Goal: Task Accomplishment & Management: Use online tool/utility

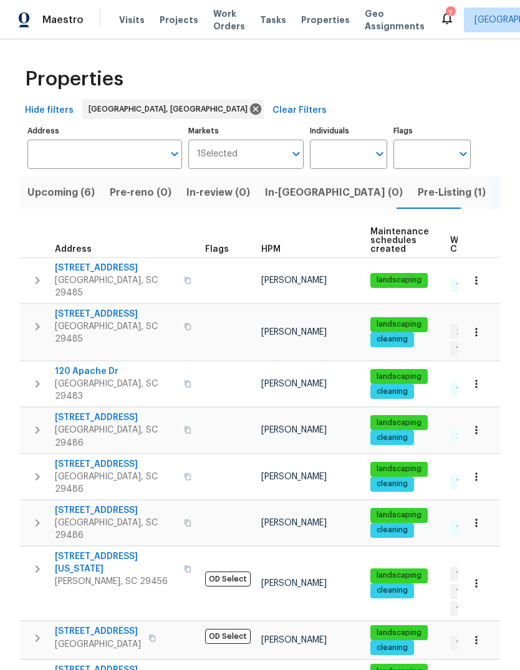
click at [101, 308] on span "[STREET_ADDRESS]" at bounding box center [116, 314] width 122 height 12
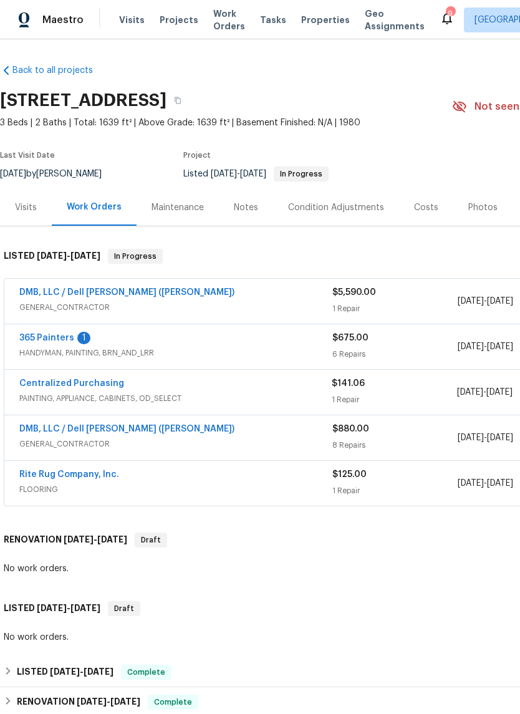
click at [49, 334] on link "365 Painters" at bounding box center [46, 338] width 55 height 9
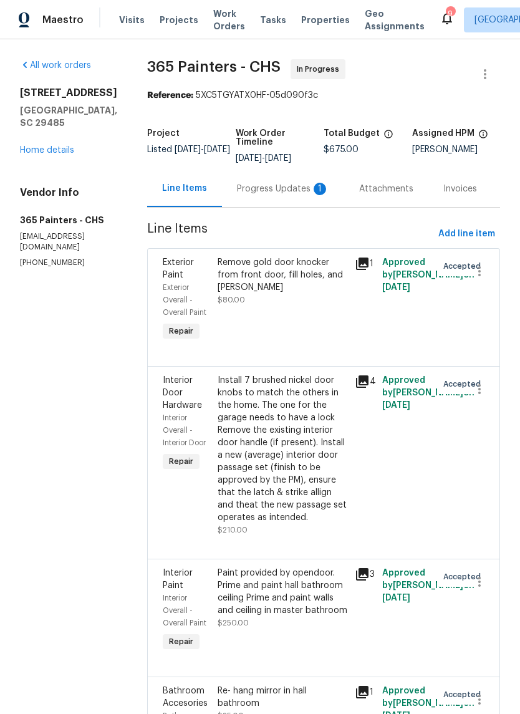
click at [273, 205] on div "Progress Updates 1" at bounding box center [283, 188] width 122 height 37
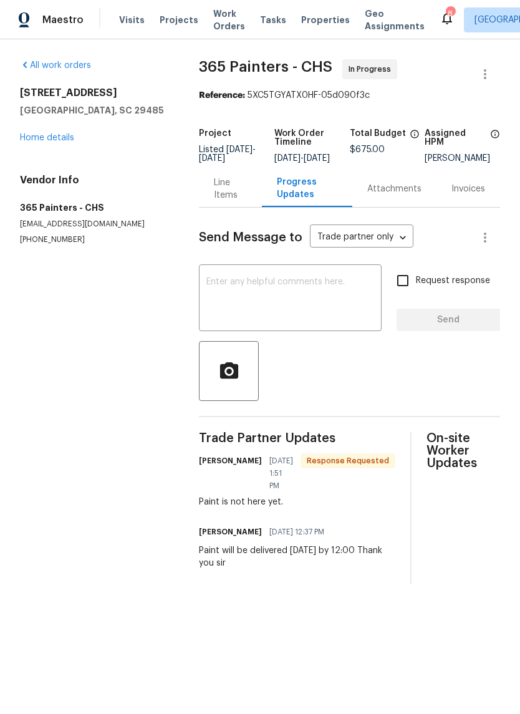
click at [221, 196] on div "Line Items" at bounding box center [230, 188] width 32 height 25
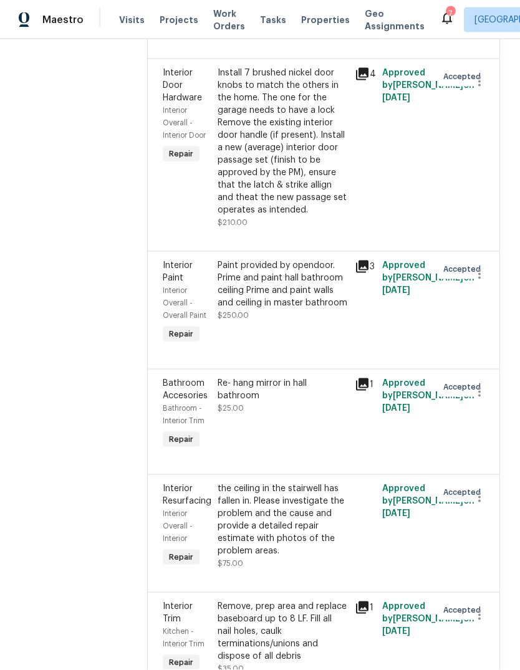
scroll to position [47, 0]
click at [478, 490] on icon "button" at bounding box center [479, 497] width 15 height 15
click at [482, 452] on li "Cancel" at bounding box center [485, 444] width 48 height 21
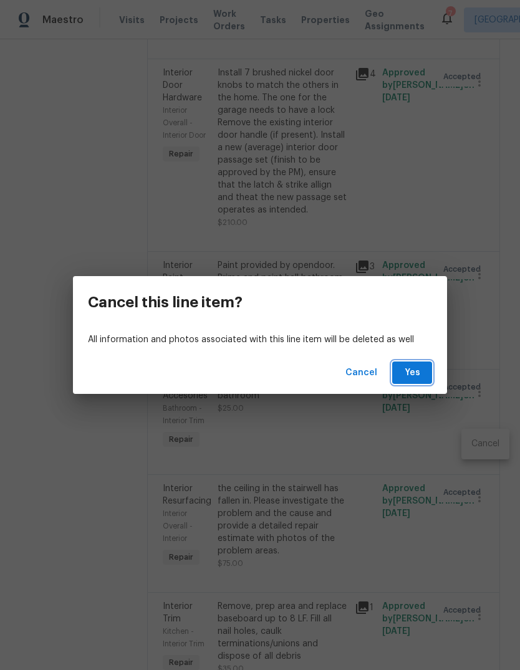
click at [413, 373] on span "Yes" at bounding box center [412, 373] width 20 height 16
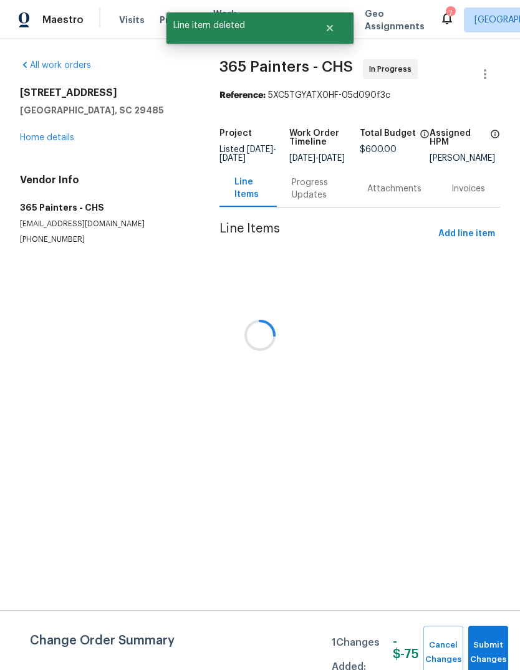
scroll to position [0, 0]
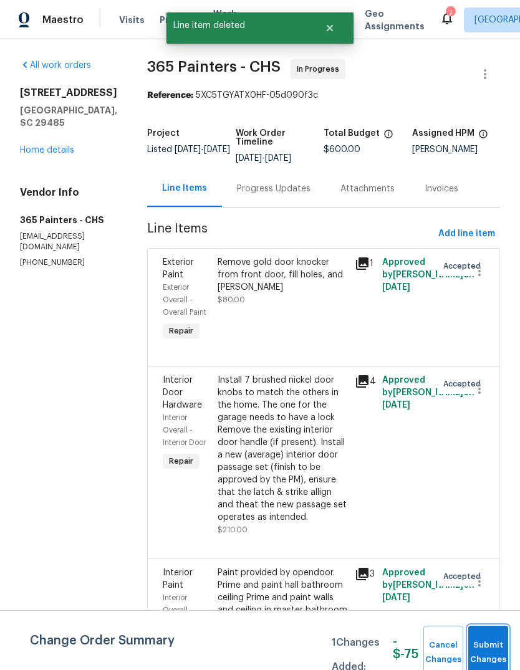
click at [487, 650] on span "Submit Changes" at bounding box center [487, 652] width 27 height 29
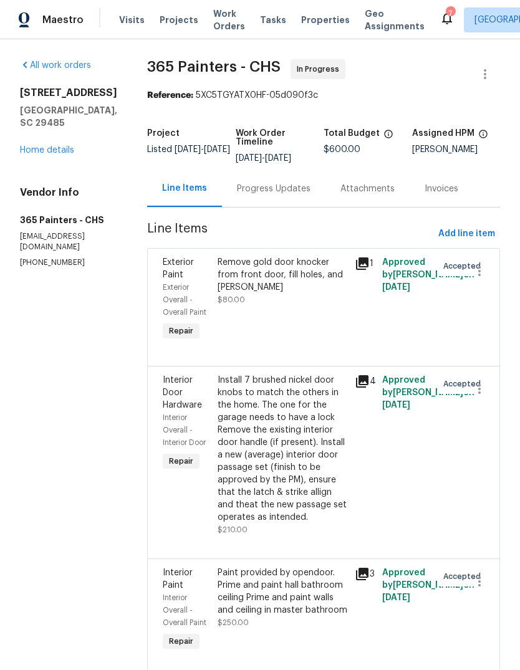
click at [49, 152] on link "Home details" at bounding box center [47, 150] width 54 height 9
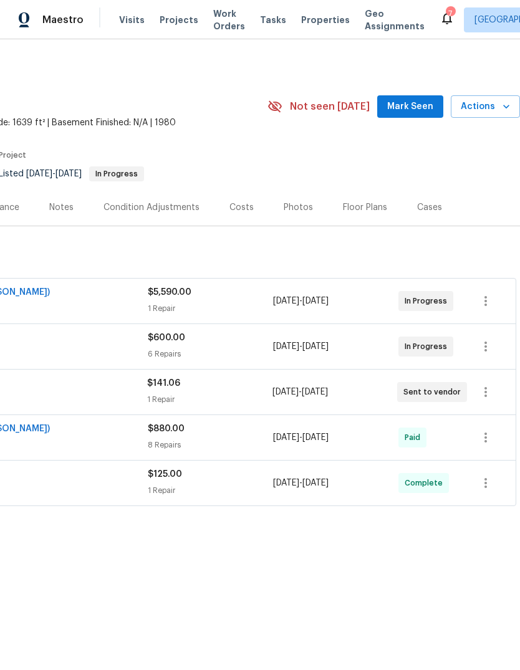
scroll to position [0, 185]
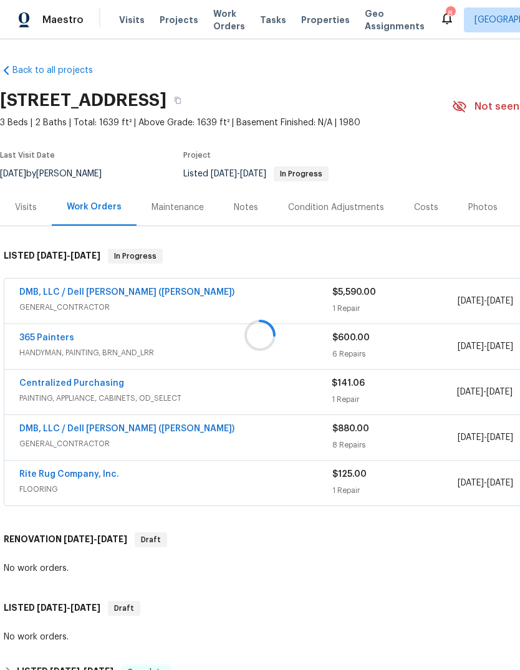
click at [448, 497] on div at bounding box center [260, 335] width 520 height 670
click at [59, 339] on link "365 Painters" at bounding box center [46, 338] width 55 height 9
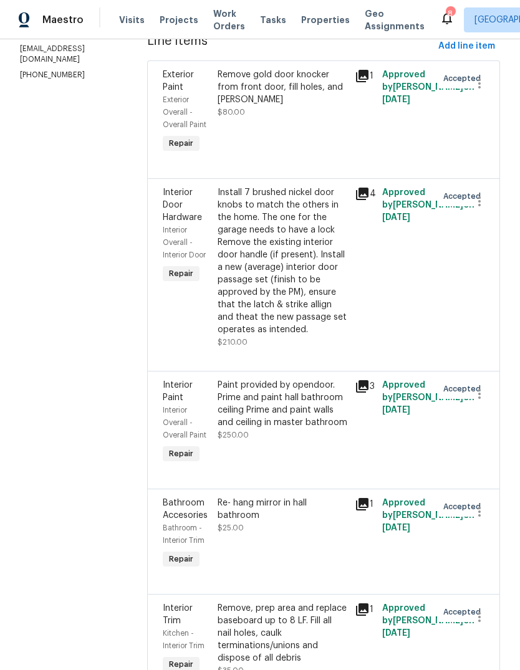
click at [357, 380] on icon at bounding box center [362, 386] width 12 height 12
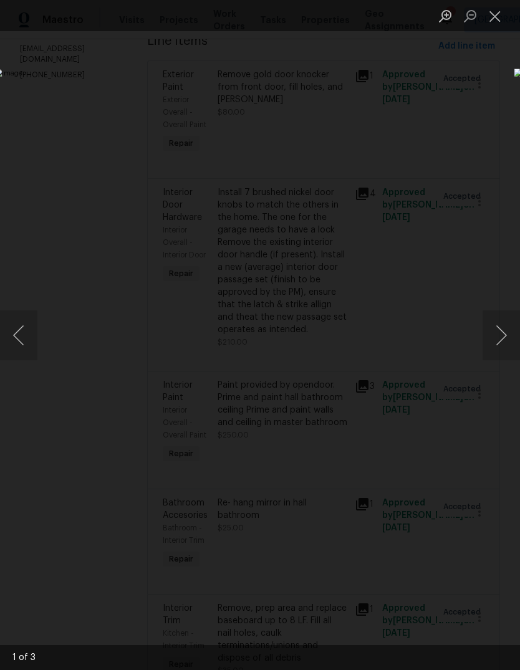
click at [500, 329] on button "Next image" at bounding box center [501, 335] width 37 height 50
click at [502, 321] on button "Next image" at bounding box center [501, 335] width 37 height 50
click at [504, 320] on button "Next image" at bounding box center [501, 335] width 37 height 50
click at [505, 320] on button "Next image" at bounding box center [501, 335] width 37 height 50
click at [505, 323] on button "Next image" at bounding box center [501, 335] width 37 height 50
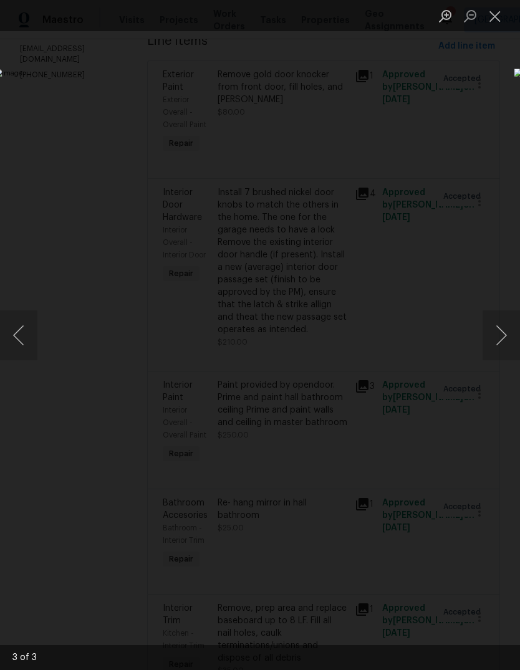
click at [503, 15] on button "Close lightbox" at bounding box center [495, 16] width 25 height 22
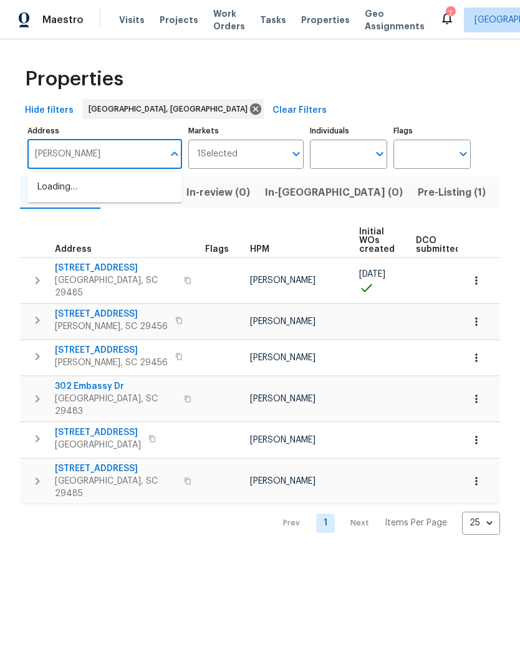
type input "mossy"
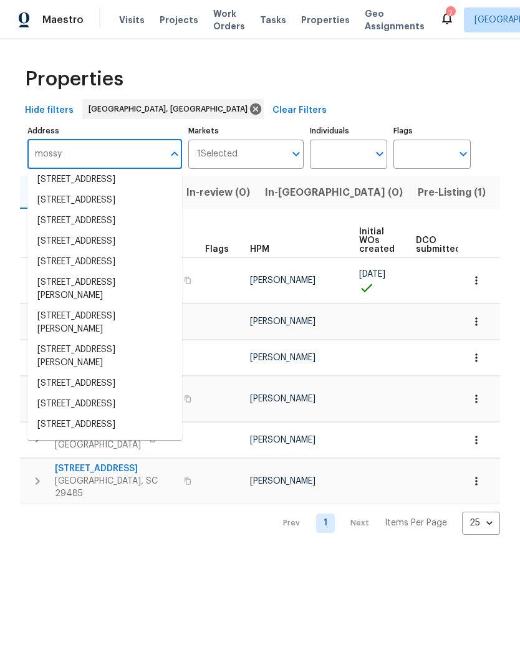
scroll to position [250, 0]
click at [142, 340] on li "7228 Mossy Creek Ln Hanahan SC 29410" at bounding box center [104, 357] width 155 height 34
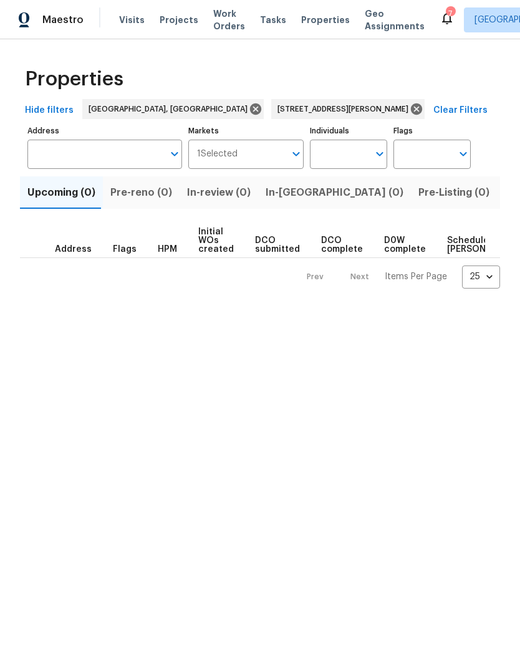
type input "7228 Mossy Creek Ln Hanahan SC 29410"
click at [504, 199] on span "Listed (1)" at bounding box center [526, 192] width 45 height 17
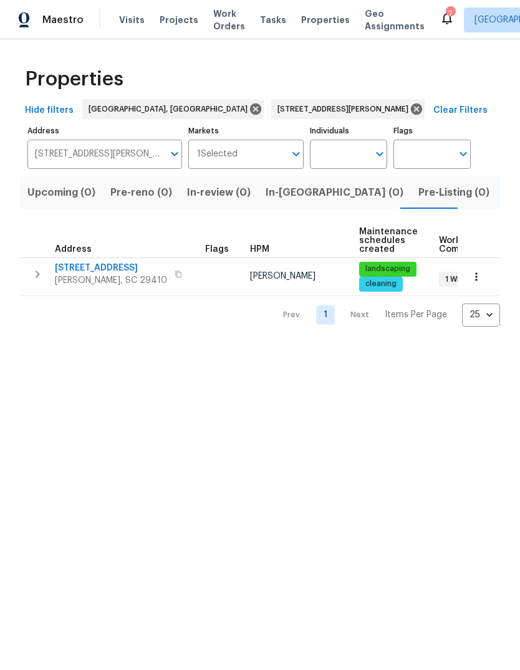
click at [116, 271] on span "7228 Mossy Creek Ln" at bounding box center [111, 268] width 112 height 12
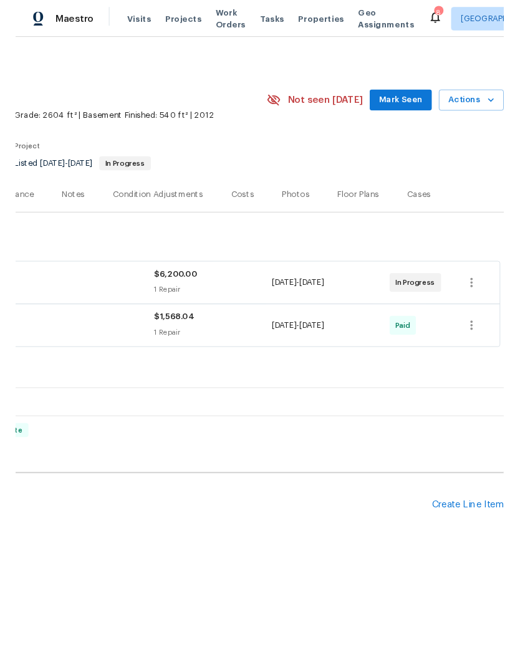
scroll to position [0, 185]
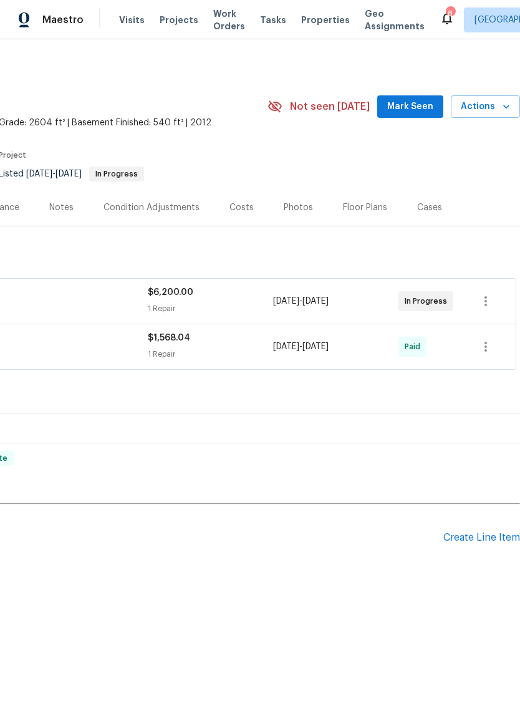
click at [481, 542] on div "Create Line Item" at bounding box center [481, 538] width 77 height 12
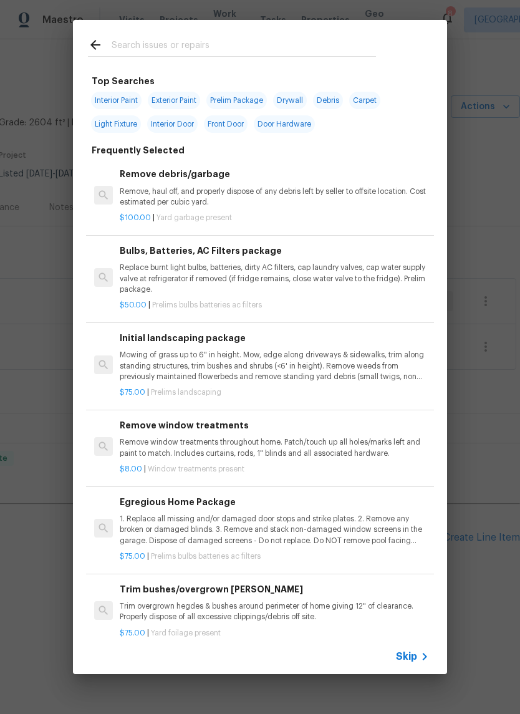
click at [270, 33] on div at bounding box center [232, 44] width 318 height 49
click at [246, 51] on input "text" at bounding box center [244, 46] width 264 height 19
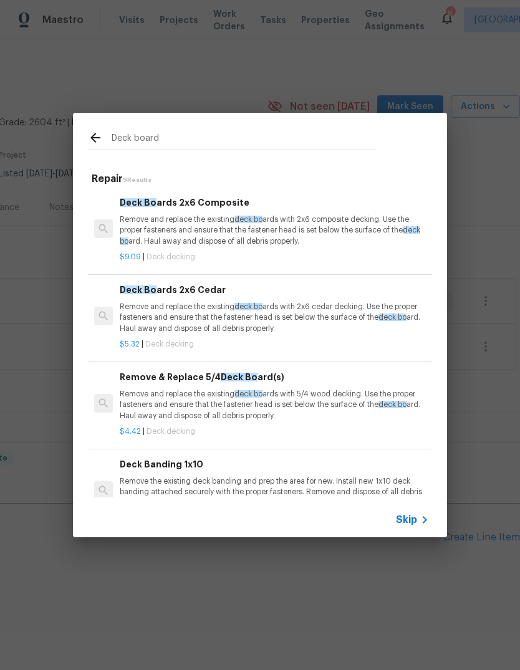
type input "Deck boards"
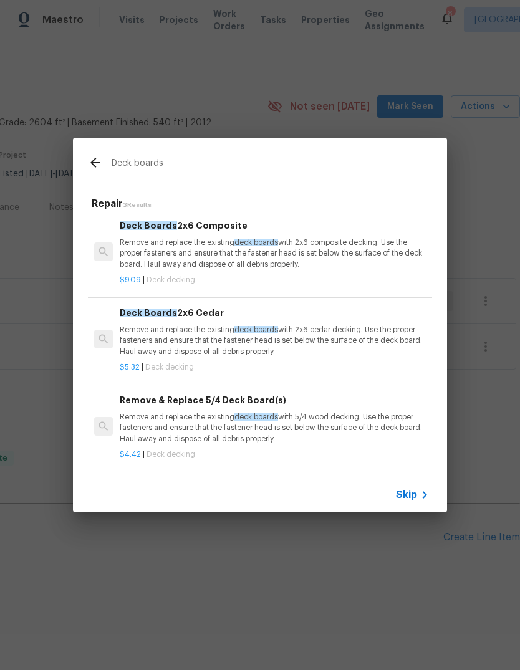
scroll to position [2, 0]
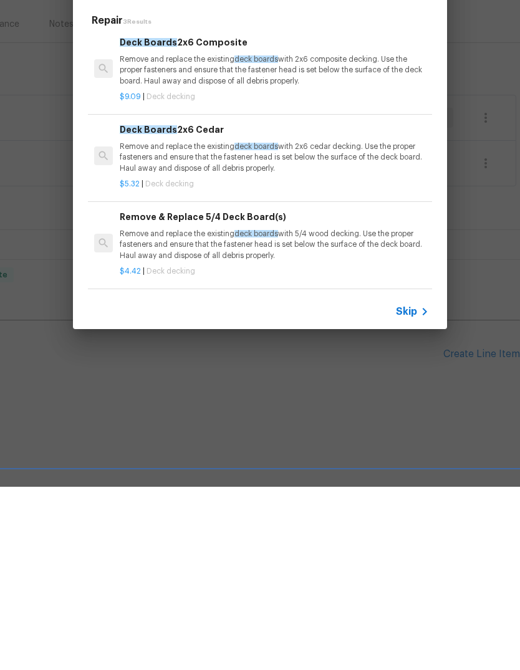
click at [215, 393] on div "Remove & Replace 5/4 Deck Board(s) Remove and replace the existing deck boards …" at bounding box center [274, 418] width 309 height 51
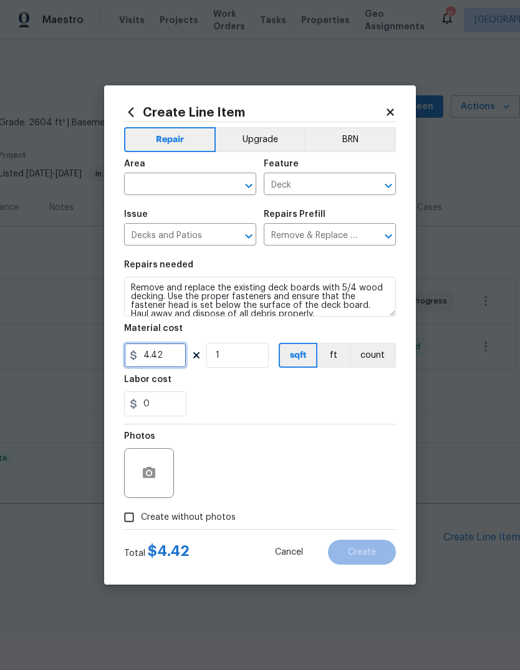
click at [172, 361] on input "4.42" at bounding box center [155, 355] width 62 height 25
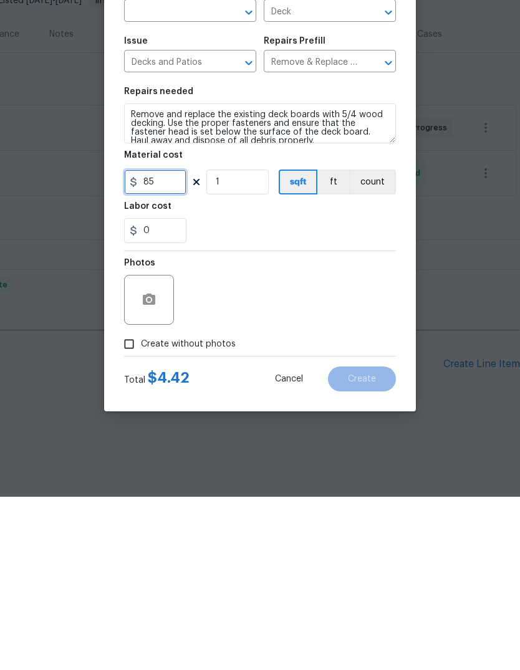
type input "85"
click at [147, 511] on span "Create without photos" at bounding box center [188, 517] width 95 height 13
click at [141, 506] on input "Create without photos" at bounding box center [129, 518] width 24 height 24
checkbox input "true"
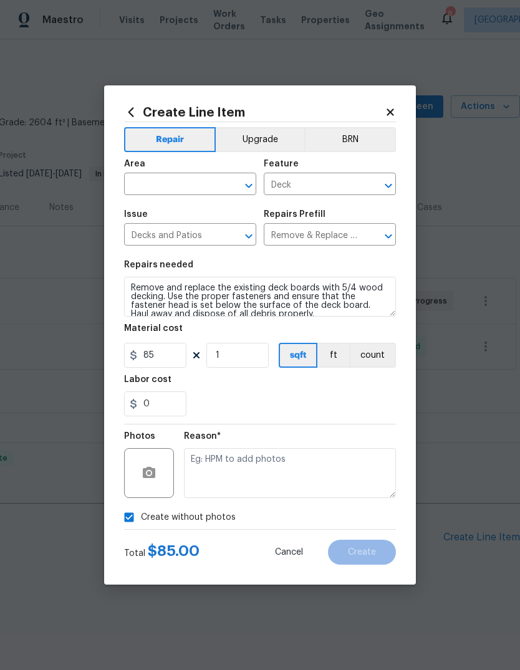
click at [284, 471] on textarea at bounding box center [290, 473] width 212 height 50
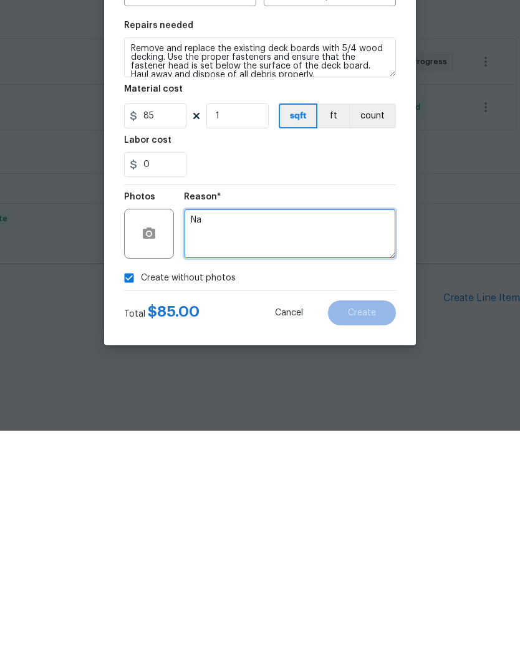
type textarea "N"
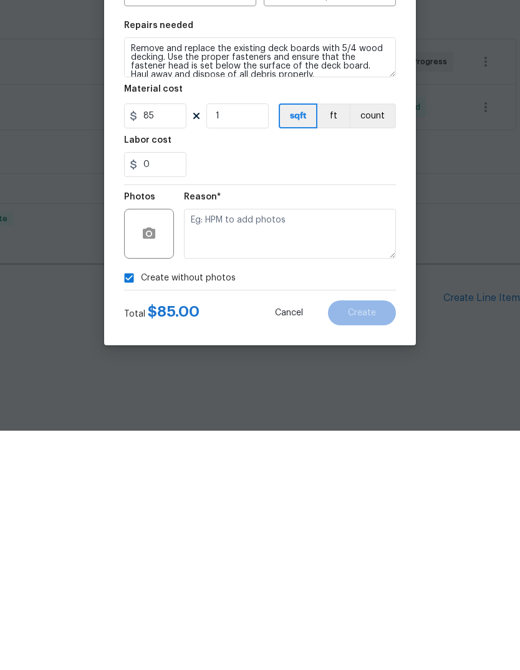
click at [165, 448] on div at bounding box center [149, 473] width 50 height 50
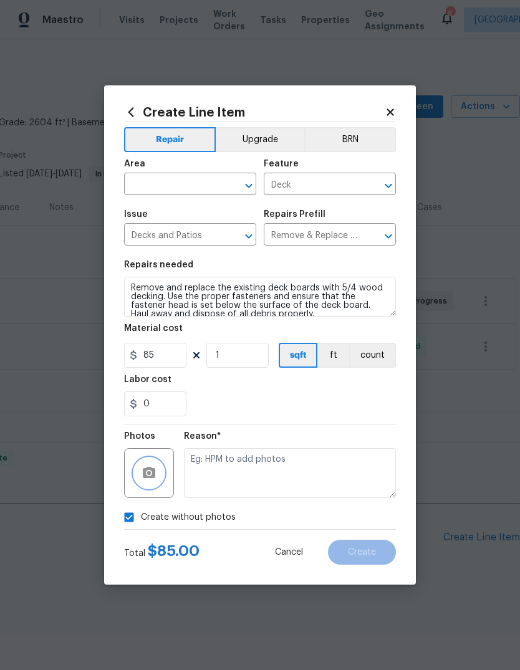
click at [152, 476] on icon "button" at bounding box center [149, 472] width 12 height 11
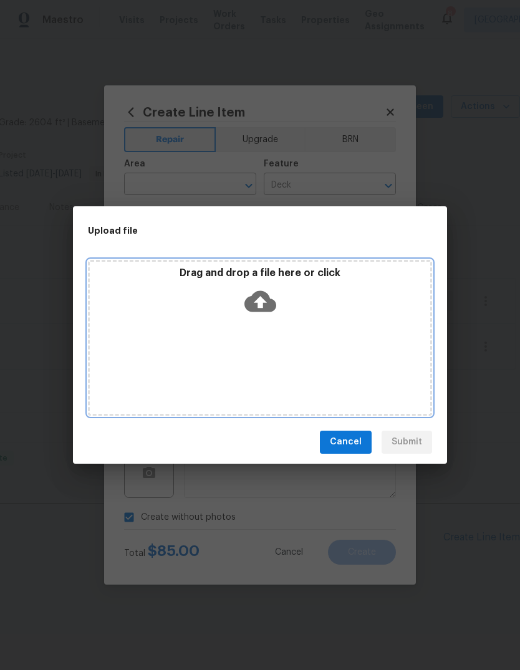
click at [266, 348] on div "Drag and drop a file here or click" at bounding box center [260, 338] width 344 height 156
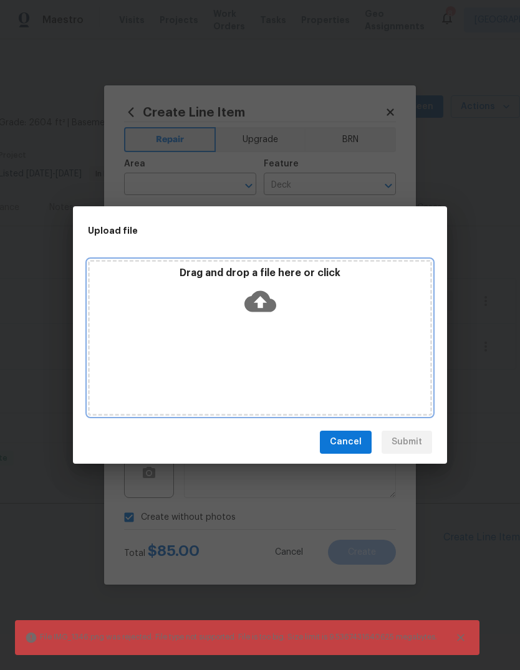
click at [291, 343] on div "Drag and drop a file here or click" at bounding box center [260, 338] width 344 height 156
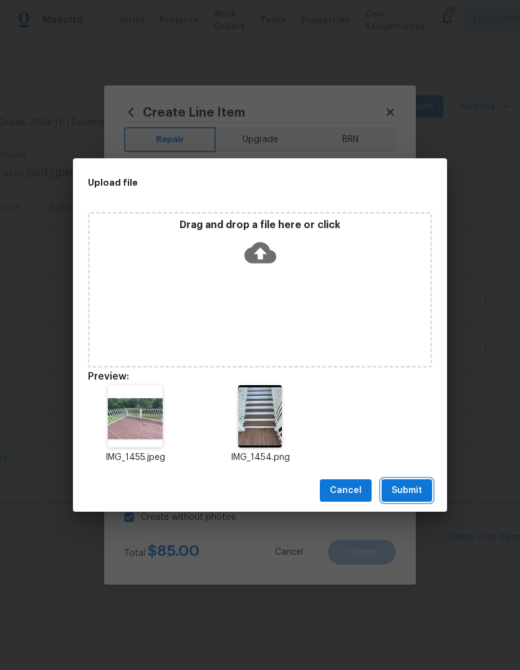
click at [413, 487] on span "Submit" at bounding box center [406, 491] width 31 height 16
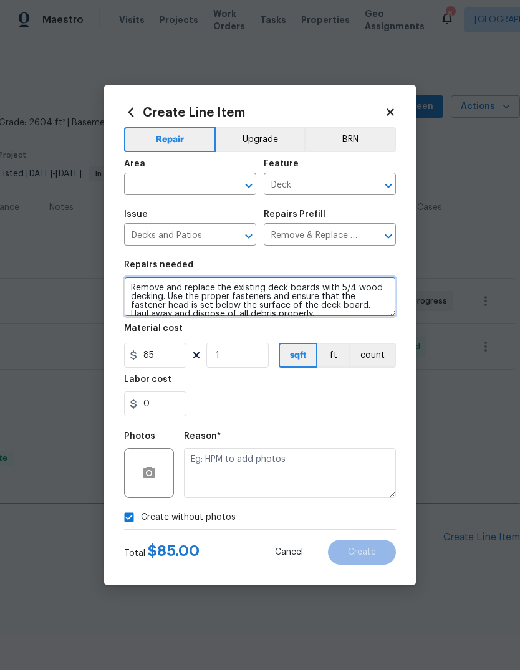
click at [226, 302] on textarea "Remove and replace the existing deck boards with 5/4 wood decking. Use the prop…" at bounding box center [260, 297] width 272 height 40
click at [225, 301] on textarea "Remove and replace the existing deck boards with 5/4 wood decking. Use the prop…" at bounding box center [260, 297] width 272 height 40
click at [235, 303] on textarea "Remove and replace the existing deck boards with 5/4 wood decking. Use the prop…" at bounding box center [260, 297] width 272 height 40
click at [234, 299] on textarea "Remove and replace the existing deck boards with 5/4 wood decking. Use the prop…" at bounding box center [260, 297] width 272 height 40
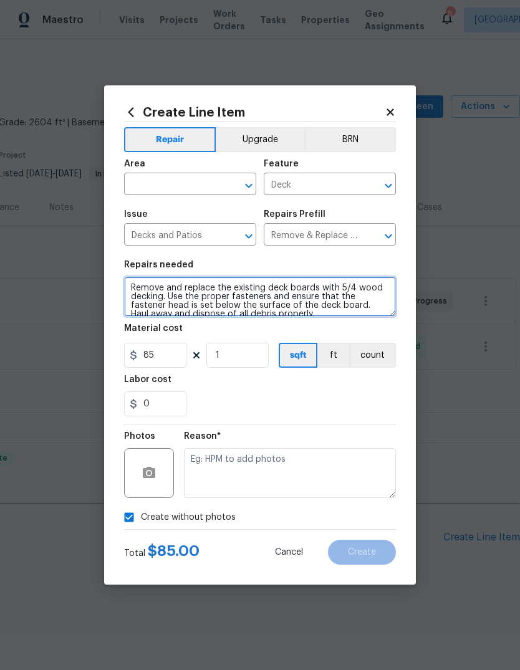
click at [234, 298] on textarea "Remove and replace the existing deck boards with 5/4 wood decking. Use the prop…" at bounding box center [260, 297] width 272 height 40
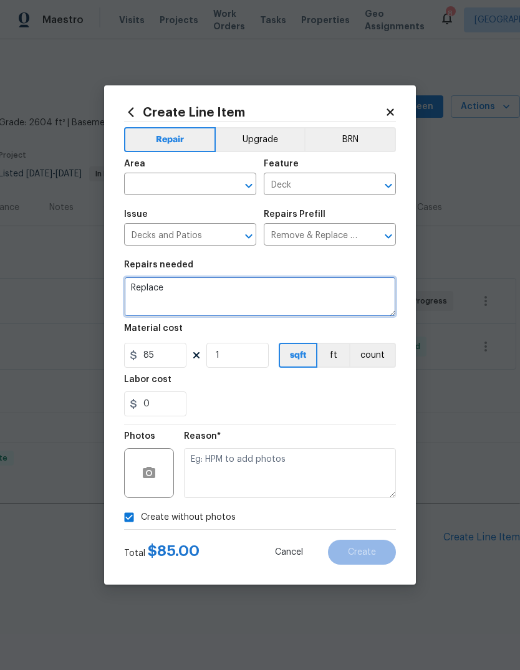
type textarea "Replace"
checkbox input "false"
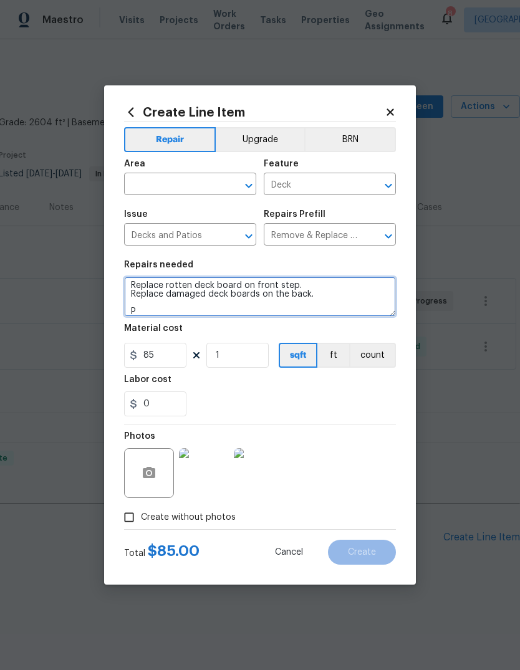
scroll to position [2, 0]
type textarea "Replace rotten deck board on front step. Replace damaged deck boards on the bac…"
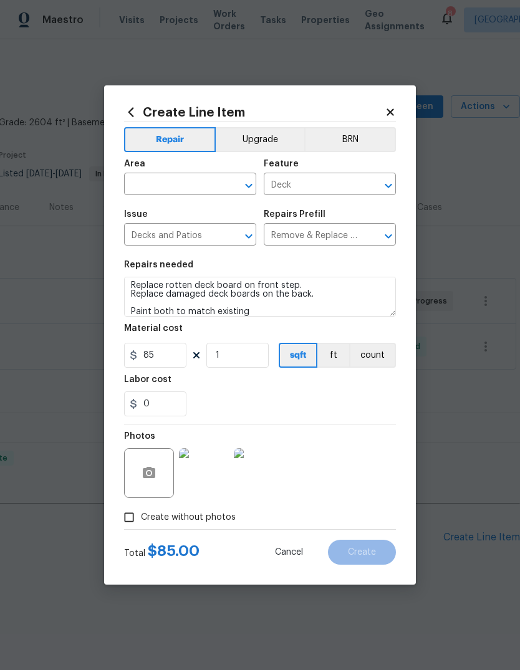
click at [179, 193] on input "text" at bounding box center [172, 185] width 97 height 19
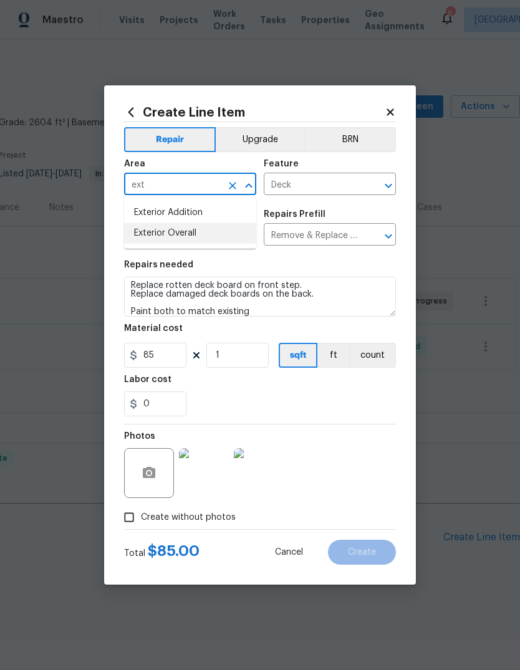
click at [209, 239] on li "Exterior Overall" at bounding box center [190, 233] width 132 height 21
type input "Exterior Overall"
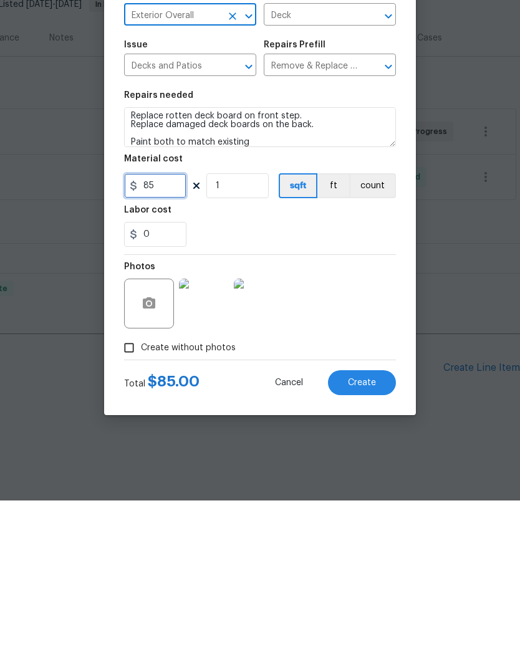
click at [170, 343] on input "85" at bounding box center [155, 355] width 62 height 25
type input "110"
click at [352, 425] on div "Photos" at bounding box center [260, 465] width 272 height 81
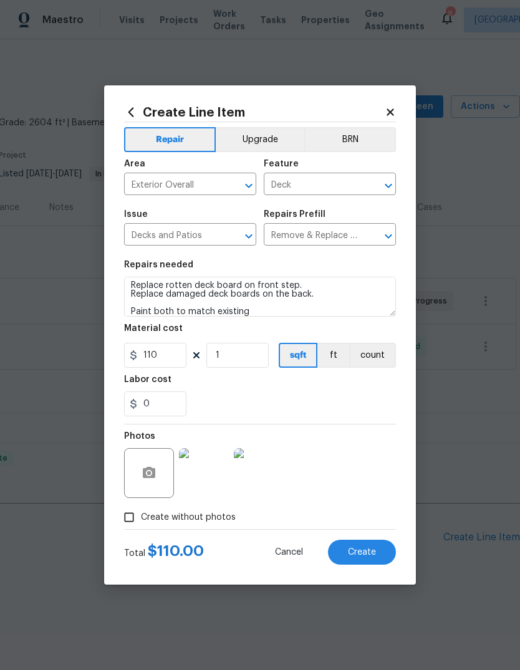
click at [321, 410] on div "0" at bounding box center [260, 403] width 272 height 25
click at [373, 557] on span "Create" at bounding box center [362, 552] width 28 height 9
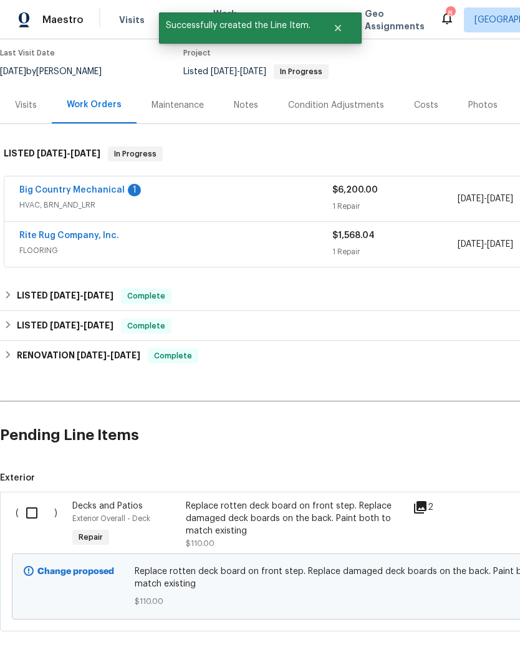
scroll to position [102, 0]
click at [39, 522] on input "checkbox" at bounding box center [37, 514] width 36 height 26
checkbox input "true"
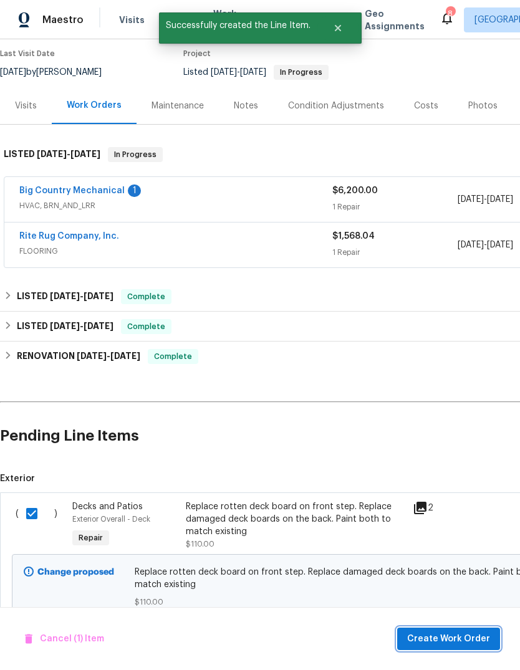
click at [462, 644] on span "Create Work Order" at bounding box center [448, 640] width 83 height 16
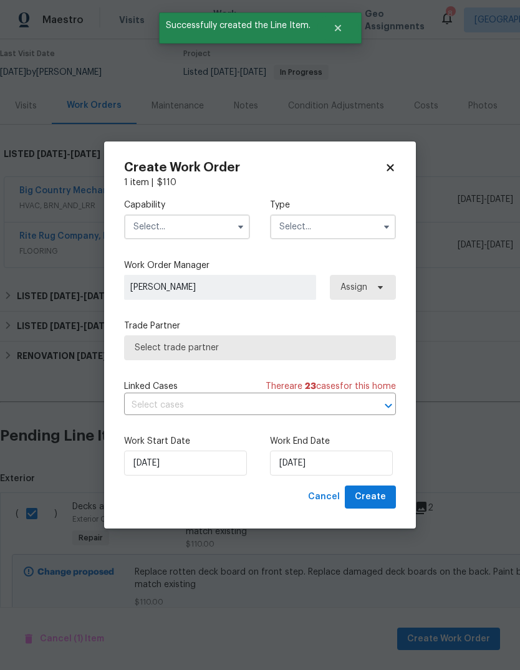
click at [195, 230] on input "text" at bounding box center [187, 226] width 126 height 25
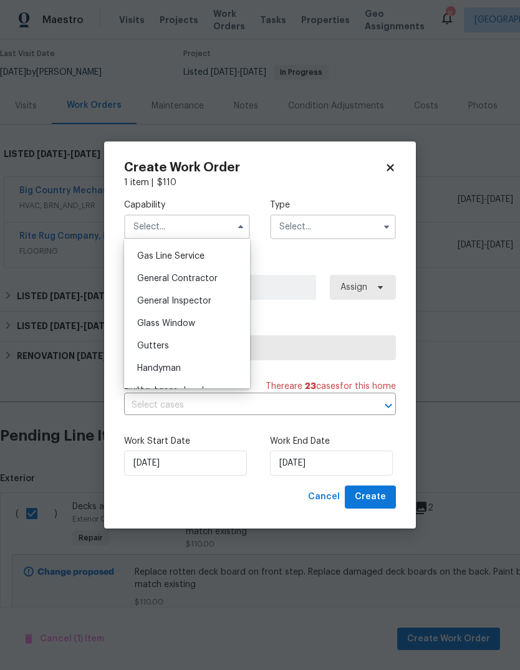
scroll to position [624, 0]
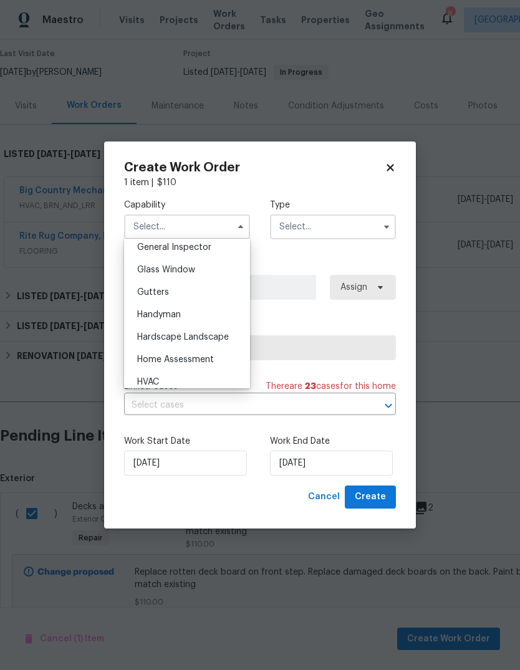
click at [211, 321] on div "Handyman" at bounding box center [187, 315] width 120 height 22
type input "Handyman"
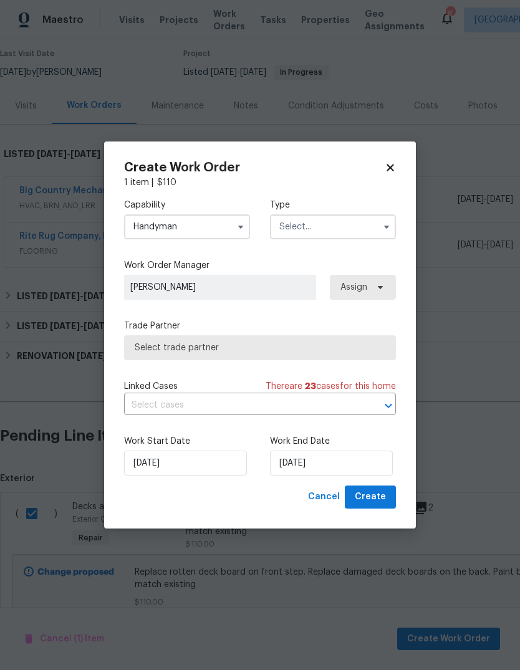
click at [362, 238] on input "text" at bounding box center [333, 226] width 126 height 25
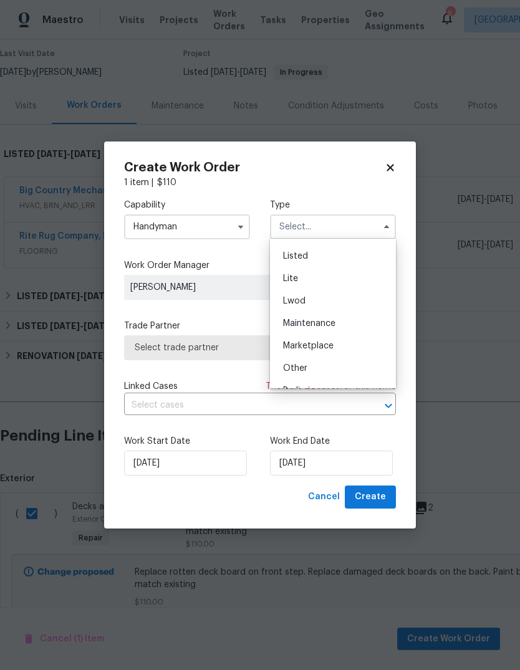
scroll to position [133, 0]
click at [352, 256] on div "Listed" at bounding box center [333, 255] width 120 height 22
type input "Listed"
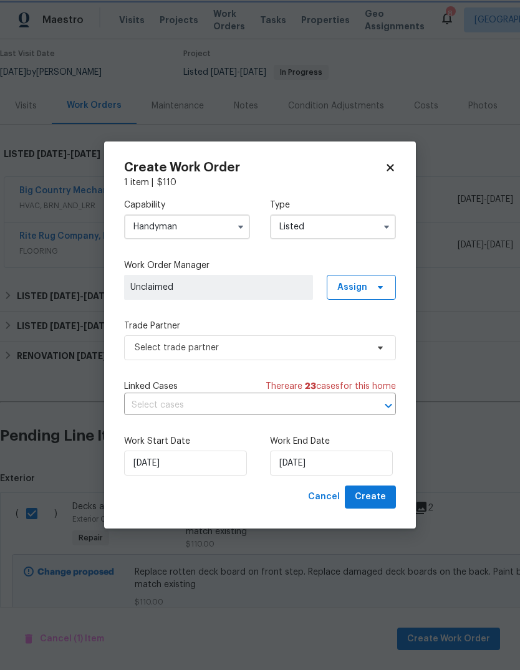
scroll to position [0, 0]
click at [375, 291] on icon at bounding box center [380, 287] width 10 height 10
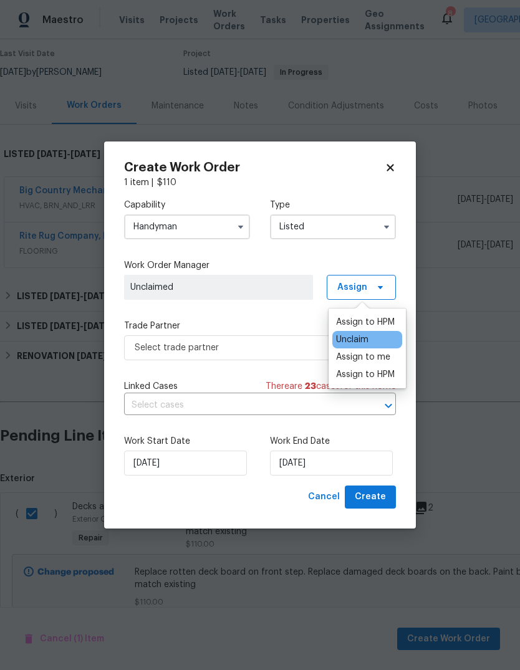
click at [380, 352] on div "Assign to me" at bounding box center [363, 357] width 54 height 12
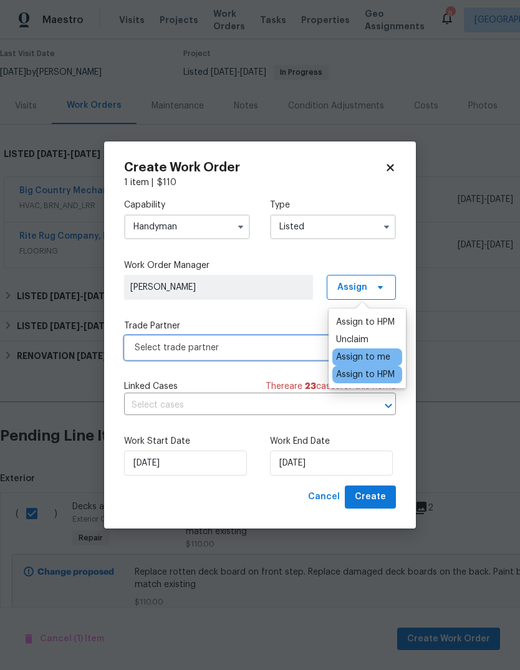
click at [264, 352] on span "Select trade partner" at bounding box center [251, 348] width 233 height 12
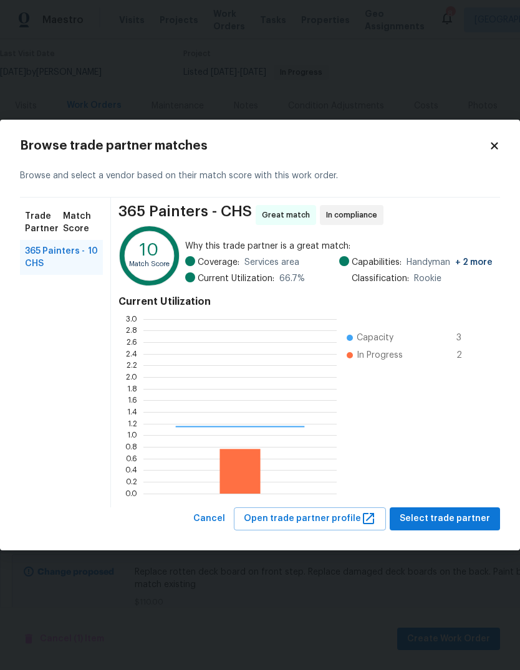
scroll to position [175, 193]
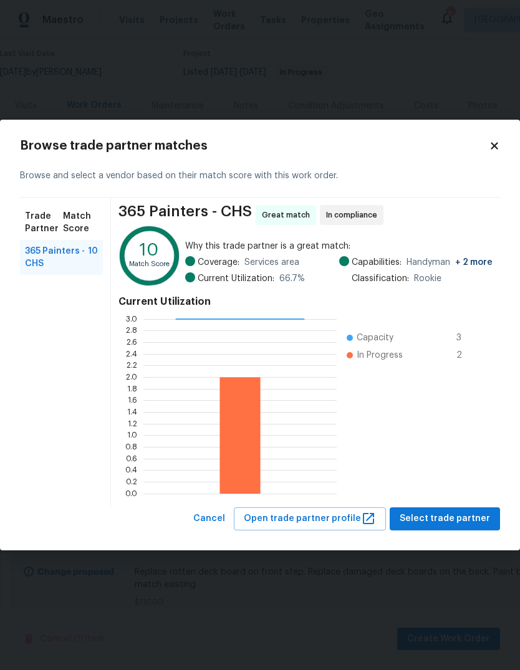
click at [65, 256] on span "365 Painters - CHS" at bounding box center [56, 257] width 63 height 25
click at [462, 524] on span "Select trade partner" at bounding box center [445, 519] width 90 height 16
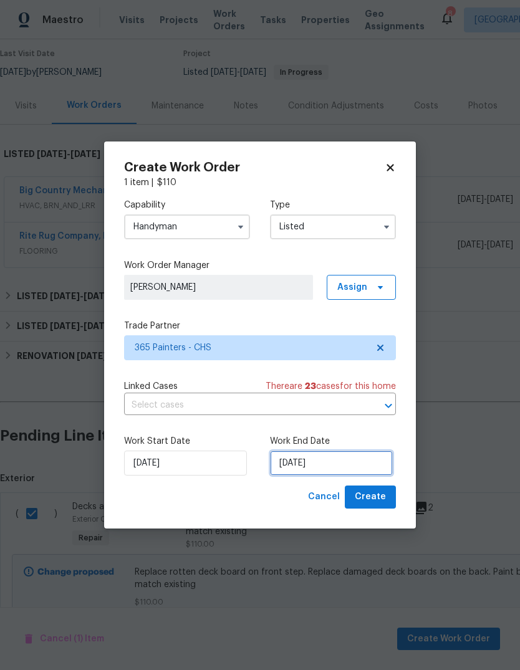
click at [327, 466] on input "8/19/2025" at bounding box center [331, 463] width 123 height 25
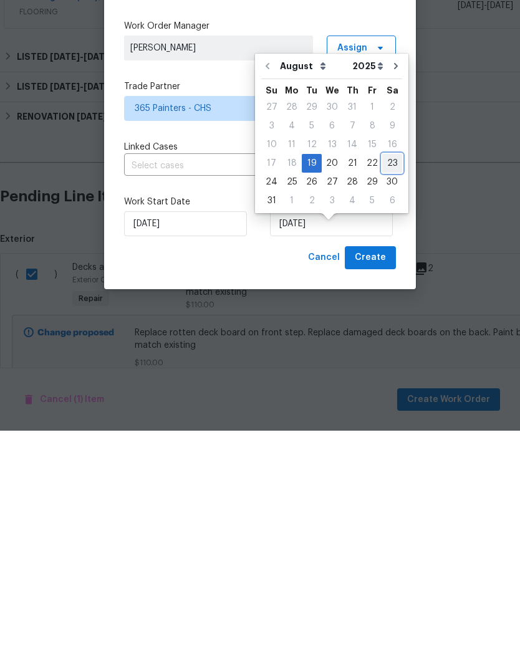
click at [383, 394] on div "23" at bounding box center [392, 402] width 20 height 17
type input "8/23/2025"
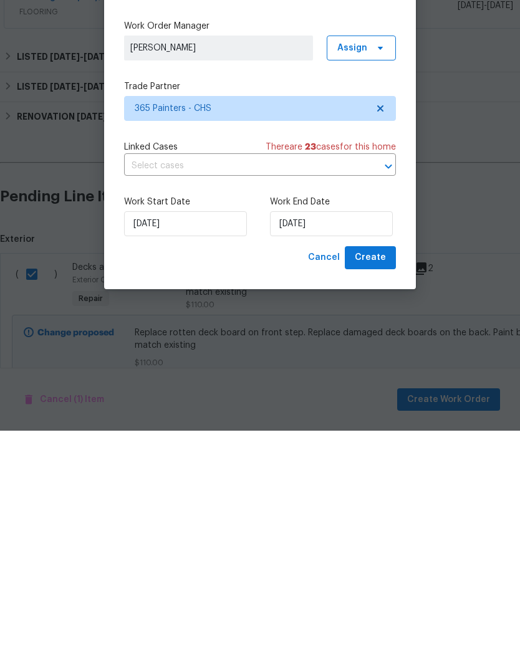
scroll to position [47, 0]
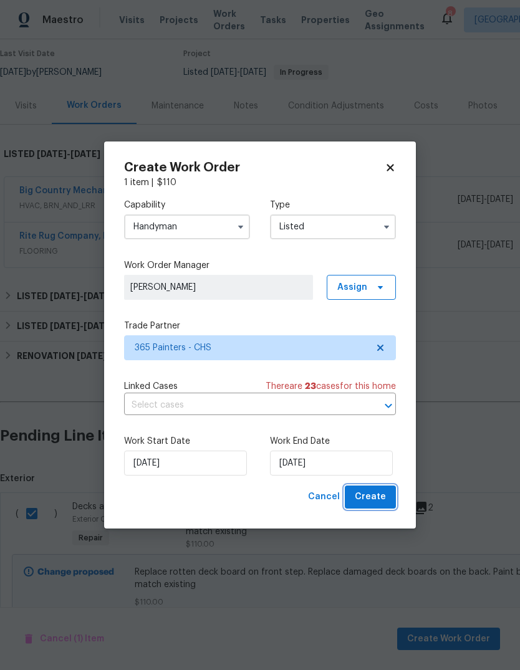
click at [381, 501] on span "Create" at bounding box center [370, 497] width 31 height 16
checkbox input "false"
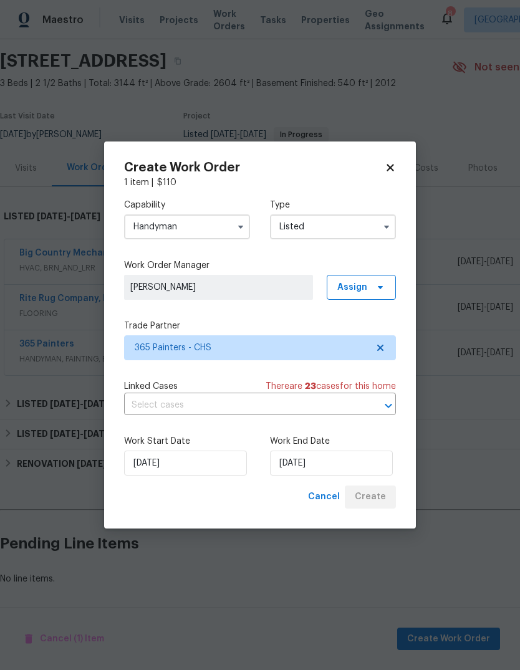
scroll to position [39, 0]
